Goal: Information Seeking & Learning: Learn about a topic

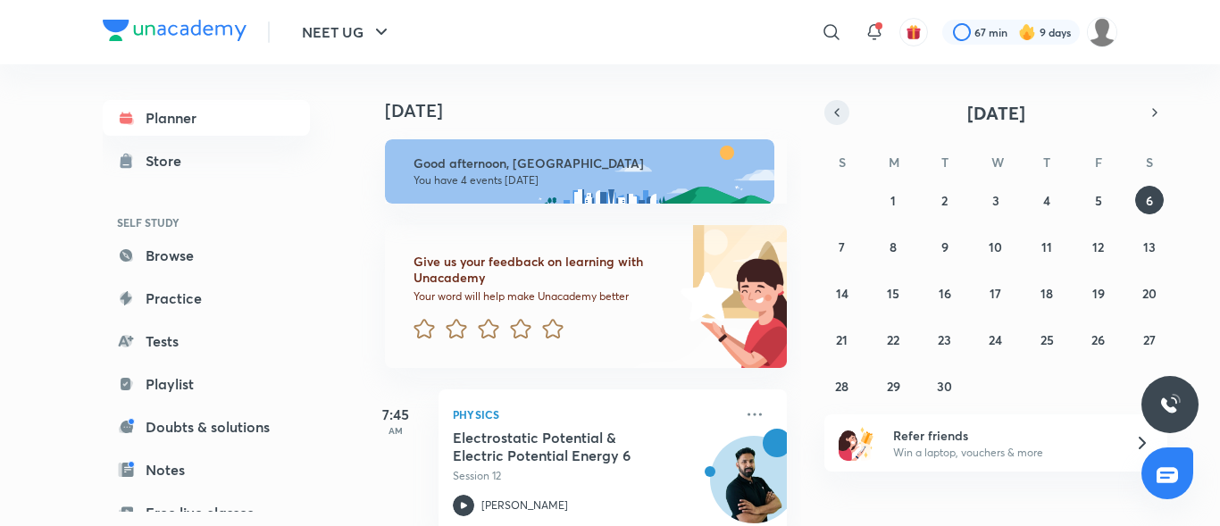
click at [843, 114] on icon "button" at bounding box center [837, 112] width 14 height 16
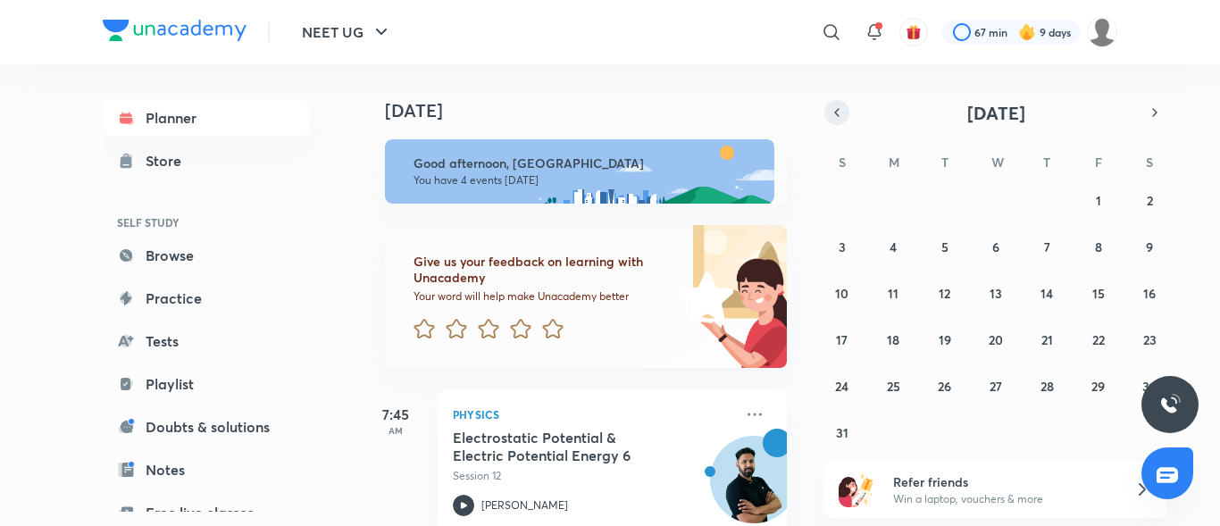
click at [843, 114] on icon "button" at bounding box center [837, 112] width 14 height 16
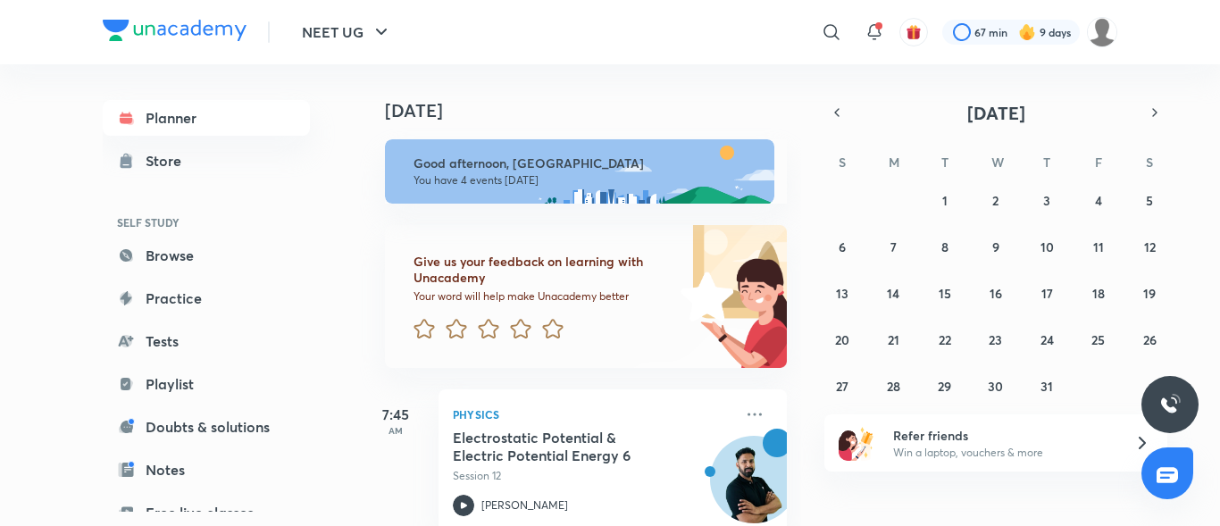
click at [1063, 256] on div "29 30 1 2 3 4 5 6 7 8 9 10 11 12 13 14 15 16 17 18 19 20 21 22 23 24 25 26 27 2…" at bounding box center [995, 293] width 343 height 214
click at [1050, 250] on abbr "10" at bounding box center [1046, 246] width 13 height 17
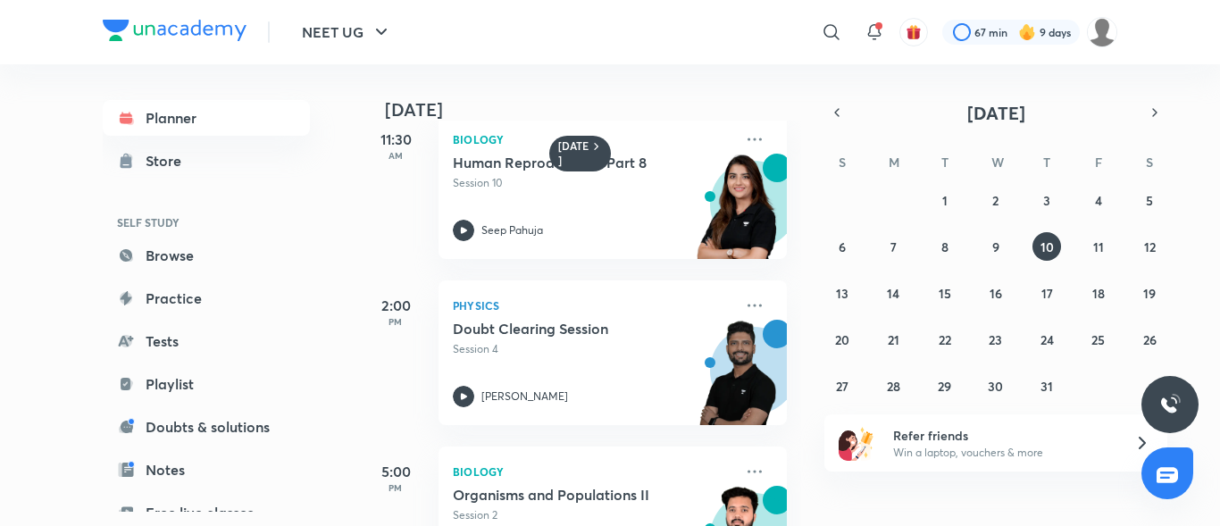
scroll to position [518, 0]
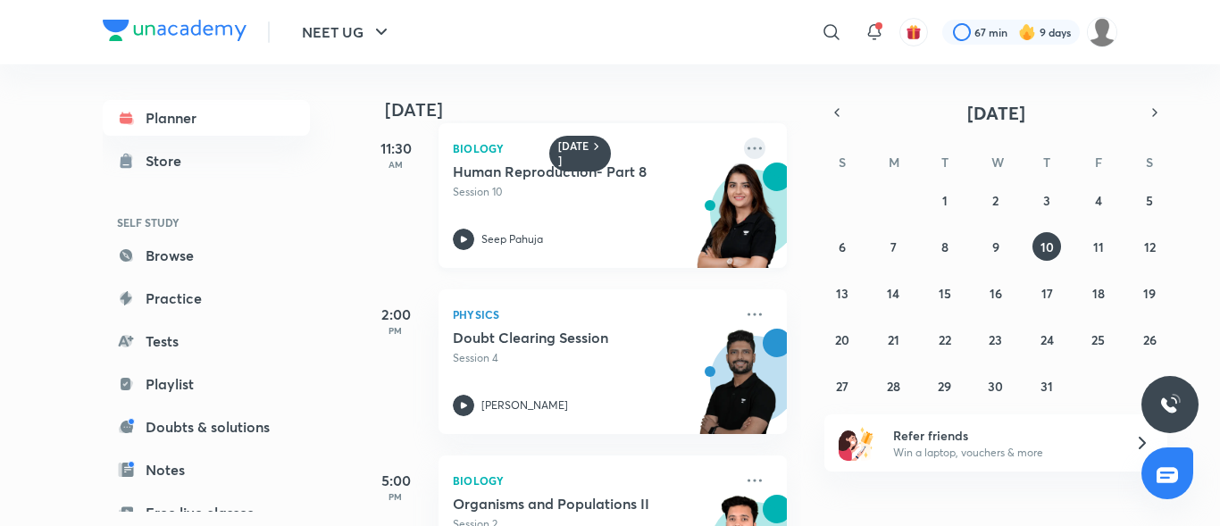
click at [748, 154] on icon at bounding box center [754, 148] width 21 height 21
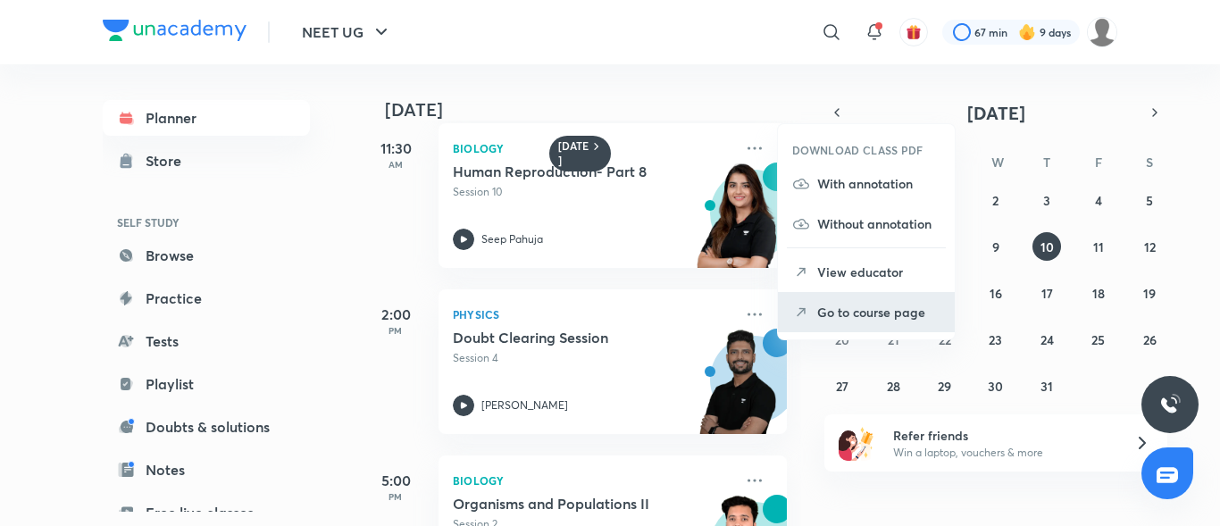
click at [823, 310] on p "Go to course page" at bounding box center [878, 312] width 123 height 19
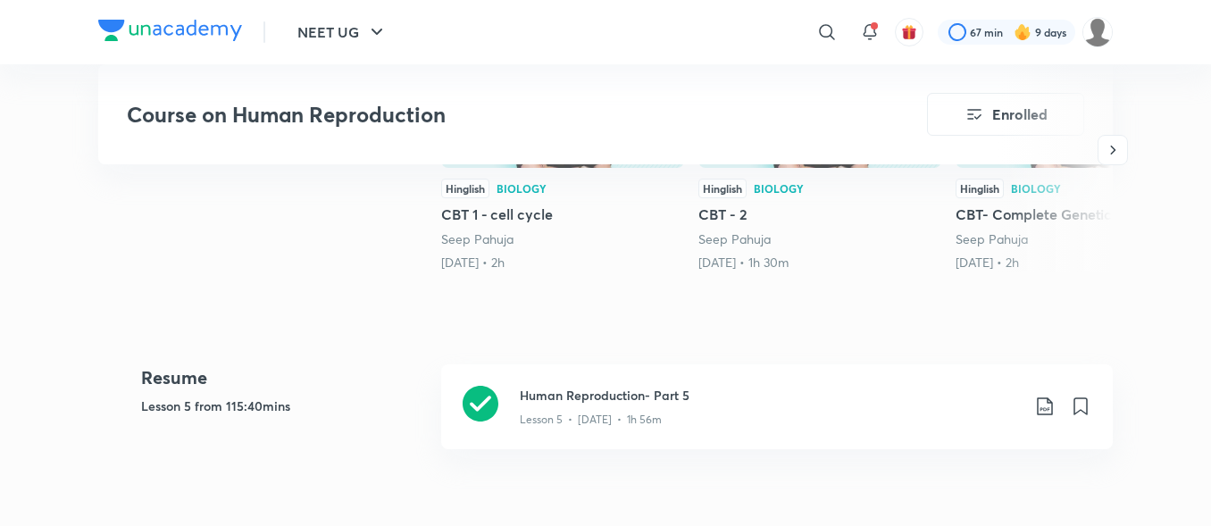
scroll to position [625, 0]
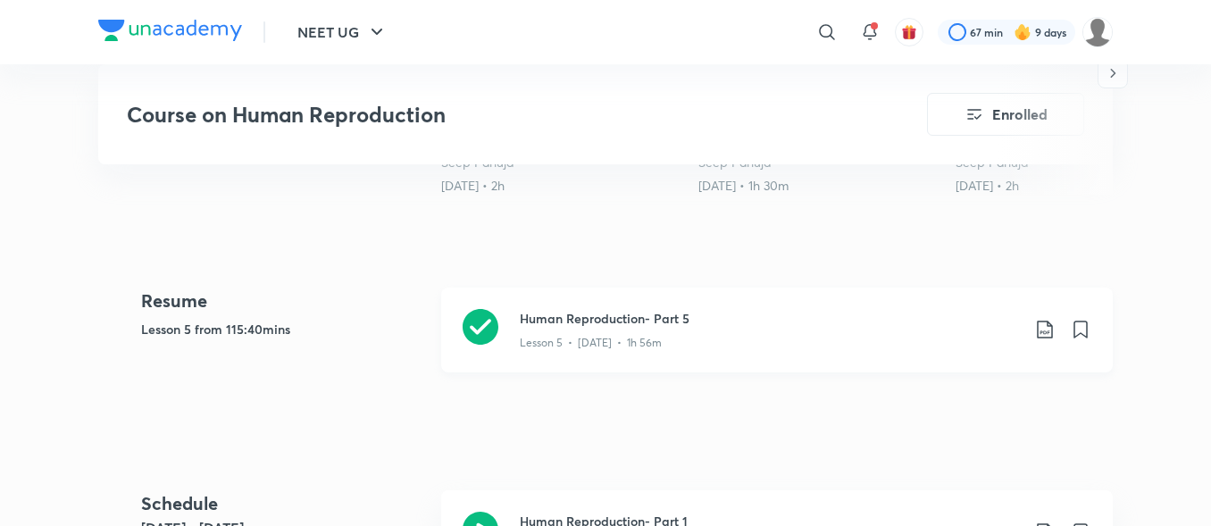
click at [675, 329] on div "Lesson 5 • [DATE] • 1h 56m" at bounding box center [770, 339] width 500 height 23
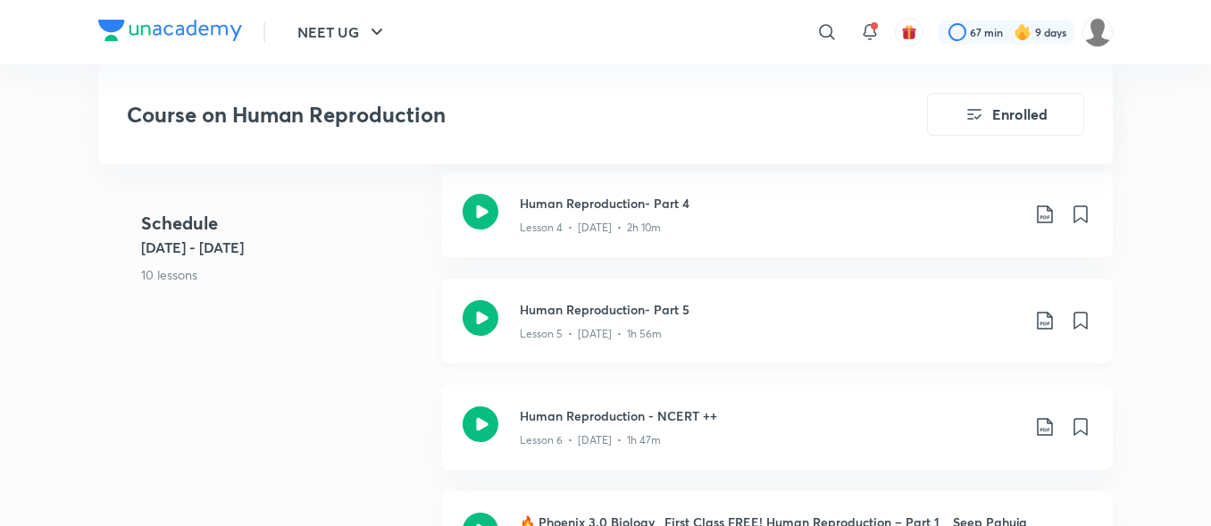
scroll to position [1432, 0]
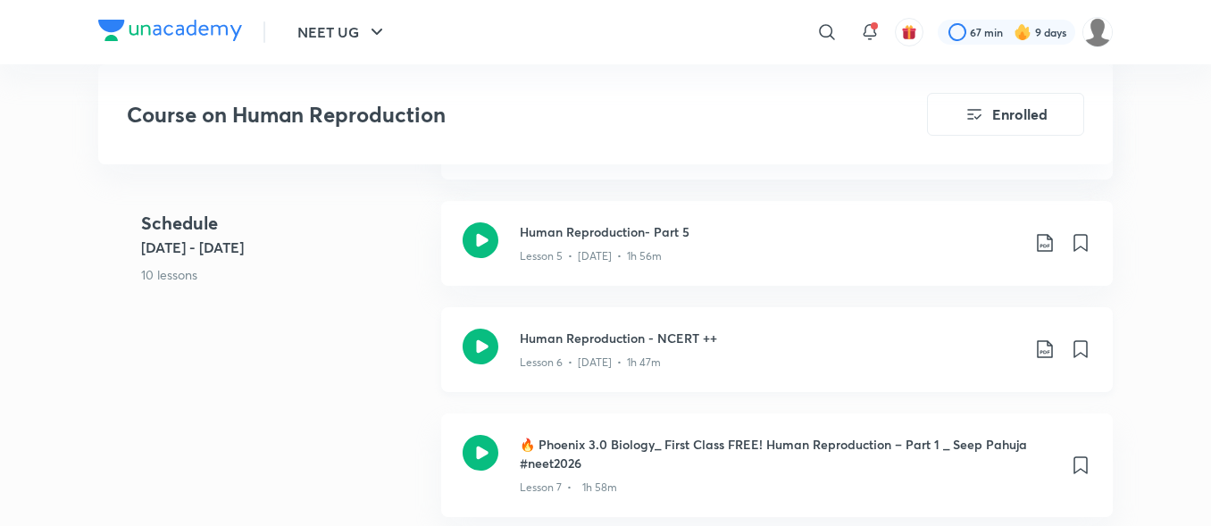
click at [683, 363] on div "Lesson 6 • [DATE] • 1h 47m" at bounding box center [770, 358] width 500 height 23
